Goal: Task Accomplishment & Management: Use online tool/utility

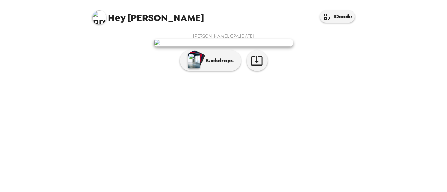
scroll to position [59, 0]
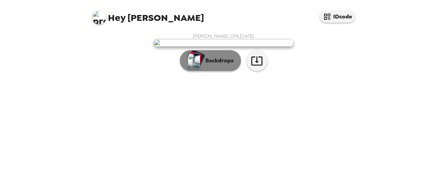
click at [211, 71] on button "Backdrops" at bounding box center [210, 60] width 61 height 21
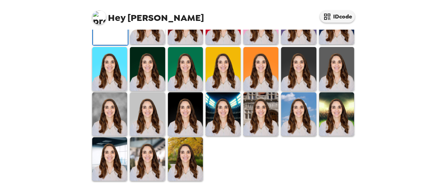
scroll to position [231, 0]
click at [154, 149] on img at bounding box center [147, 160] width 35 height 44
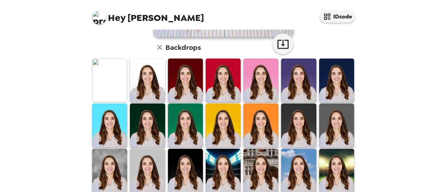
scroll to position [172, 0]
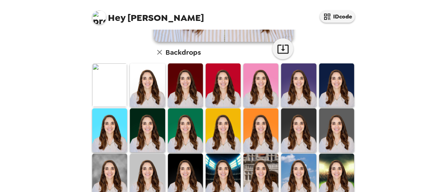
click at [119, 72] on img at bounding box center [109, 86] width 35 height 44
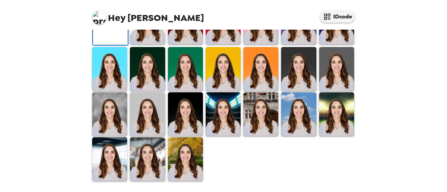
scroll to position [231, 0]
click at [157, 150] on img at bounding box center [147, 160] width 35 height 44
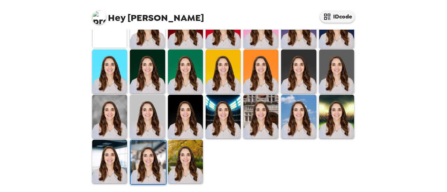
click at [121, 150] on img at bounding box center [109, 162] width 35 height 44
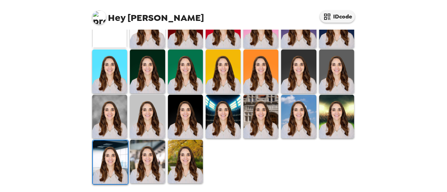
click at [153, 150] on img at bounding box center [147, 162] width 35 height 44
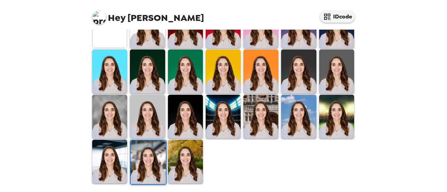
click at [163, 105] on img at bounding box center [147, 117] width 35 height 44
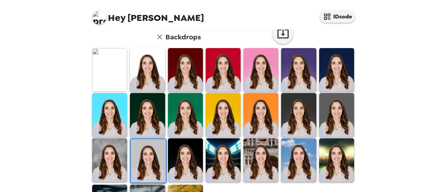
scroll to position [202, 0]
